Goal: Information Seeking & Learning: Understand process/instructions

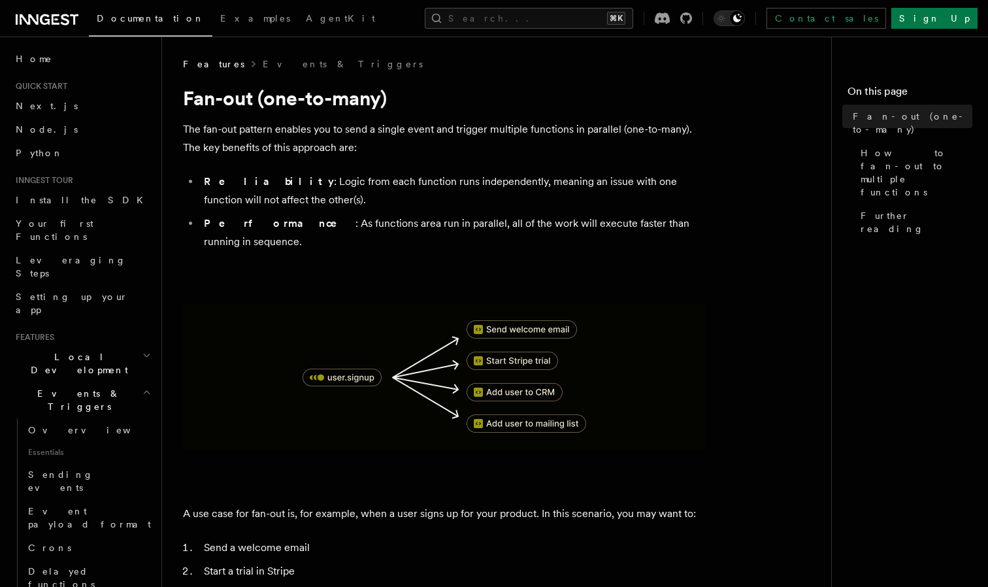
click at [359, 154] on p "The fan-out pattern enables you to send a single event and trigger multiple fun…" at bounding box center [444, 138] width 523 height 37
click at [404, 126] on p "The fan-out pattern enables you to send a single event and trigger multiple fun…" at bounding box center [444, 138] width 523 height 37
click at [385, 101] on h1 "Fan-out (one-to-many)" at bounding box center [444, 98] width 523 height 24
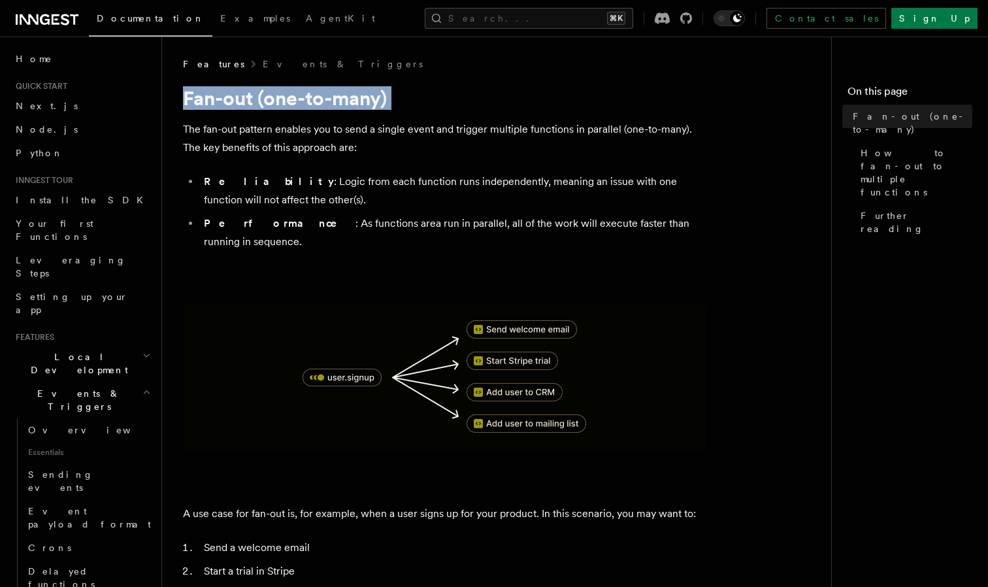
click at [385, 101] on h1 "Fan-out (one-to-many)" at bounding box center [444, 98] width 523 height 24
click at [395, 122] on p "The fan-out pattern enables you to send a single event and trigger multiple fun…" at bounding box center [444, 138] width 523 height 37
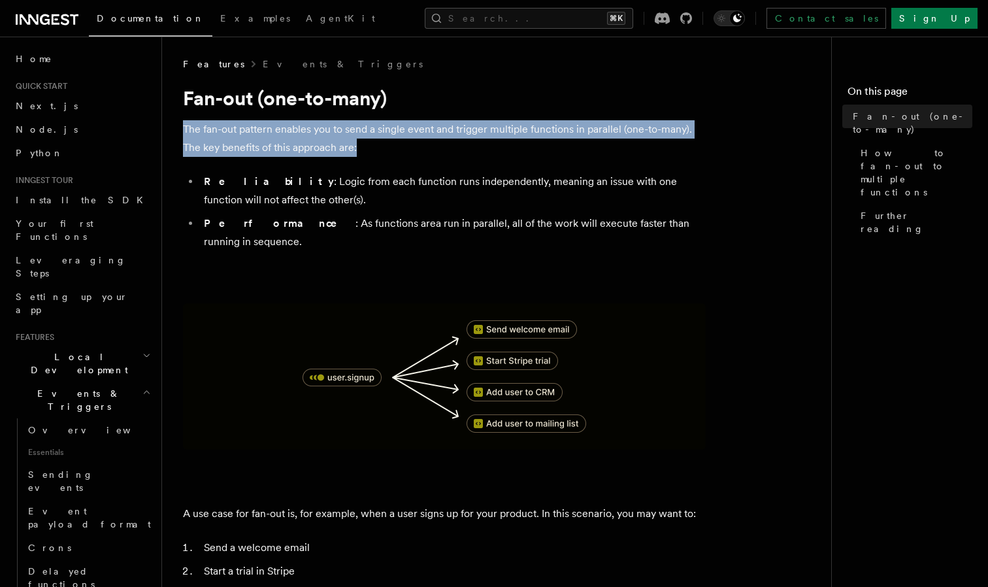
click at [430, 106] on h1 "Fan-out (one-to-many)" at bounding box center [444, 98] width 523 height 24
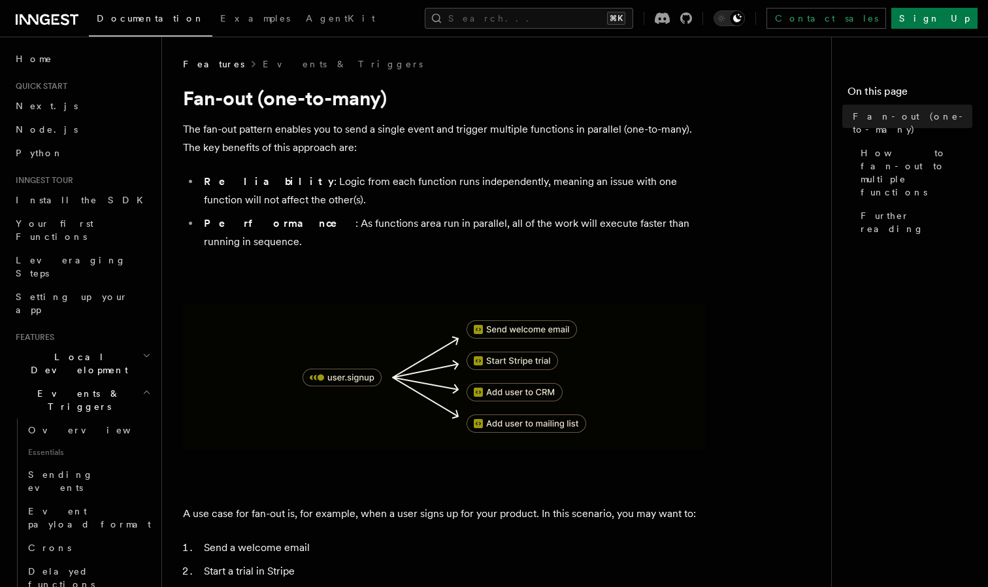
click at [430, 106] on h1 "Fan-out (one-to-many)" at bounding box center [444, 98] width 523 height 24
click at [419, 94] on h1 "Fan-out (one-to-many)" at bounding box center [444, 98] width 523 height 24
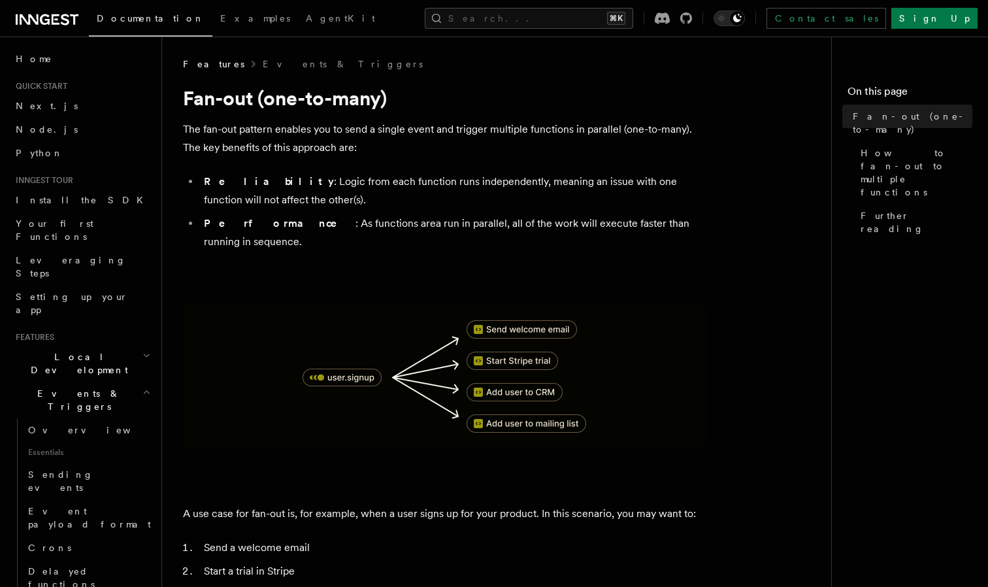
click at [419, 94] on h1 "Fan-out (one-to-many)" at bounding box center [444, 98] width 523 height 24
click at [333, 329] on img at bounding box center [444, 376] width 523 height 146
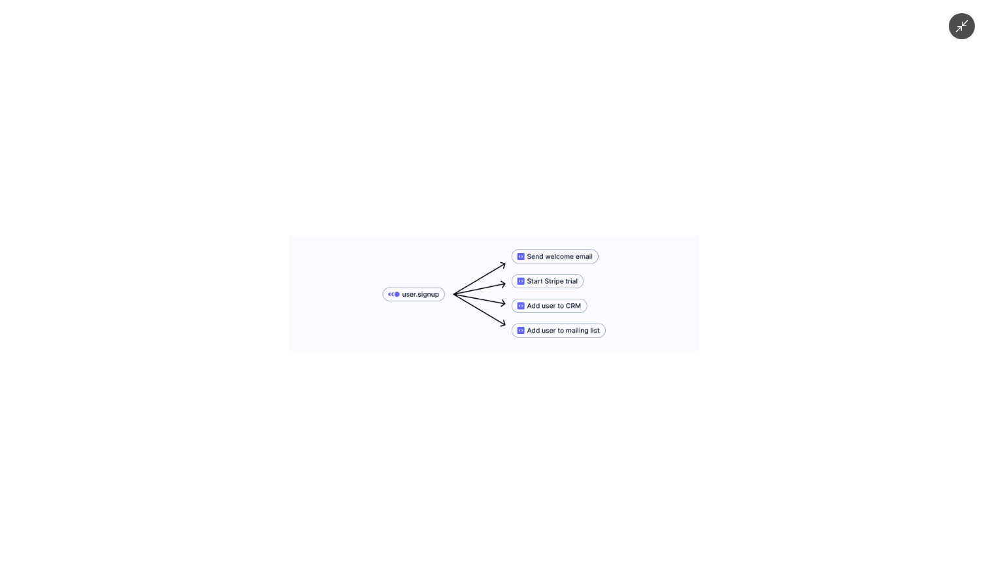
click at [498, 318] on img at bounding box center [494, 293] width 411 height 115
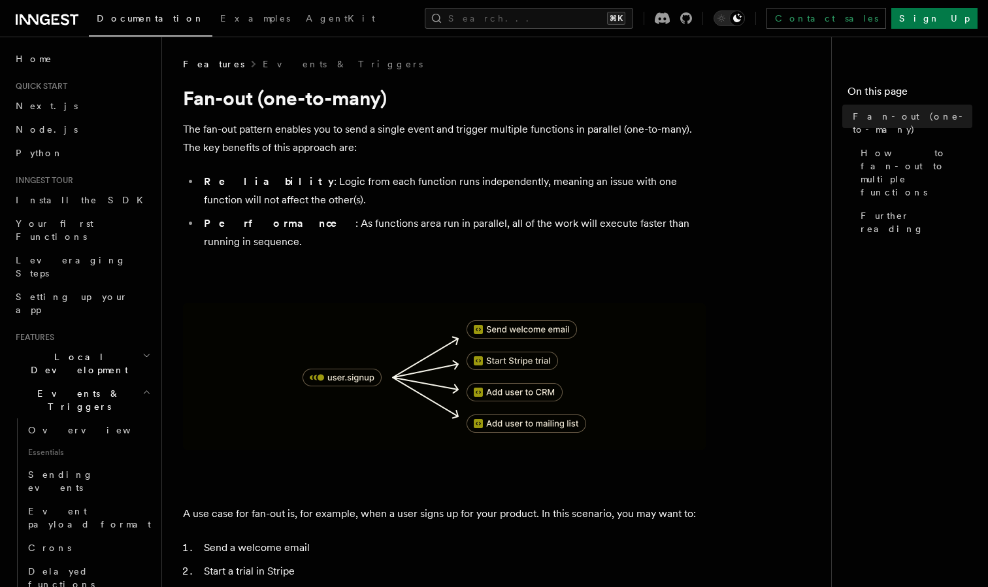
click at [532, 303] on img at bounding box center [444, 376] width 523 height 146
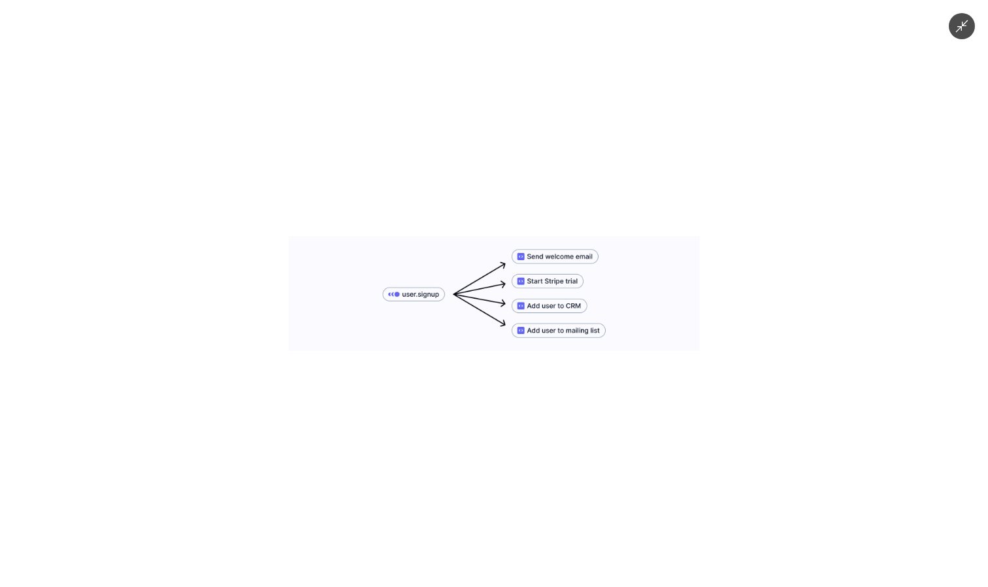
click at [592, 133] on div at bounding box center [494, 293] width 988 height 587
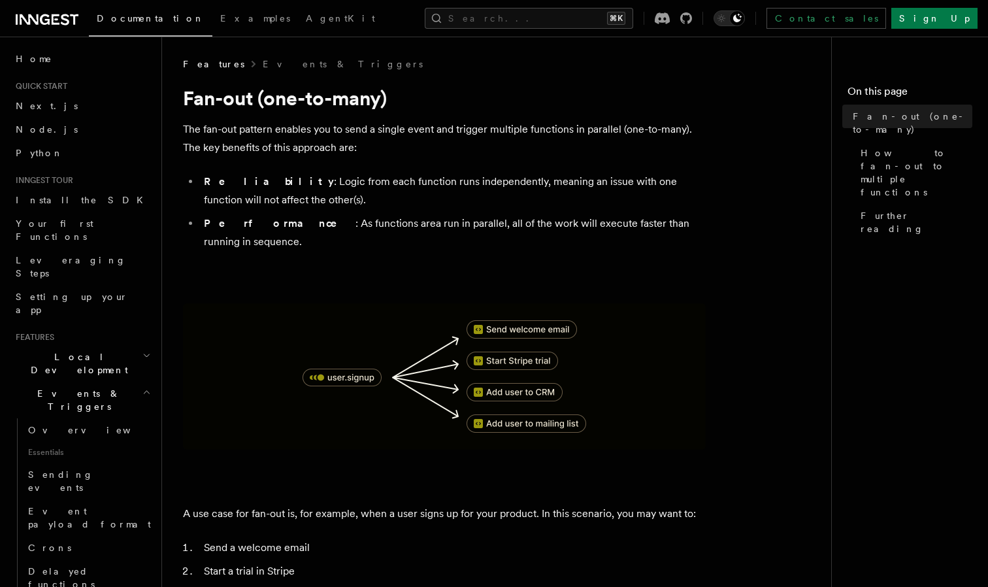
click at [574, 151] on p "The fan-out pattern enables you to send a single event and trigger multiple fun…" at bounding box center [444, 138] width 523 height 37
